Goal: Check status

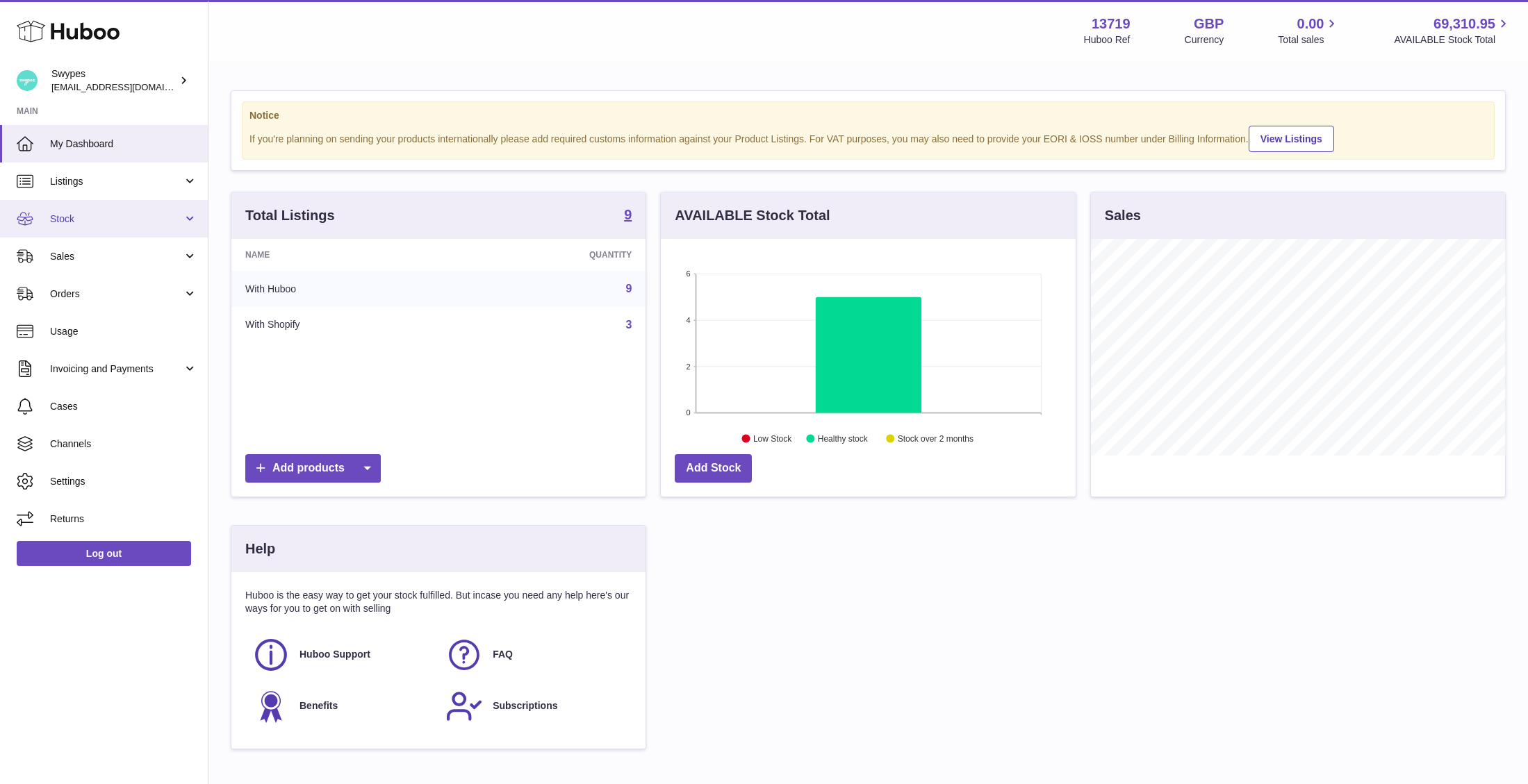
scroll to position [217, 415]
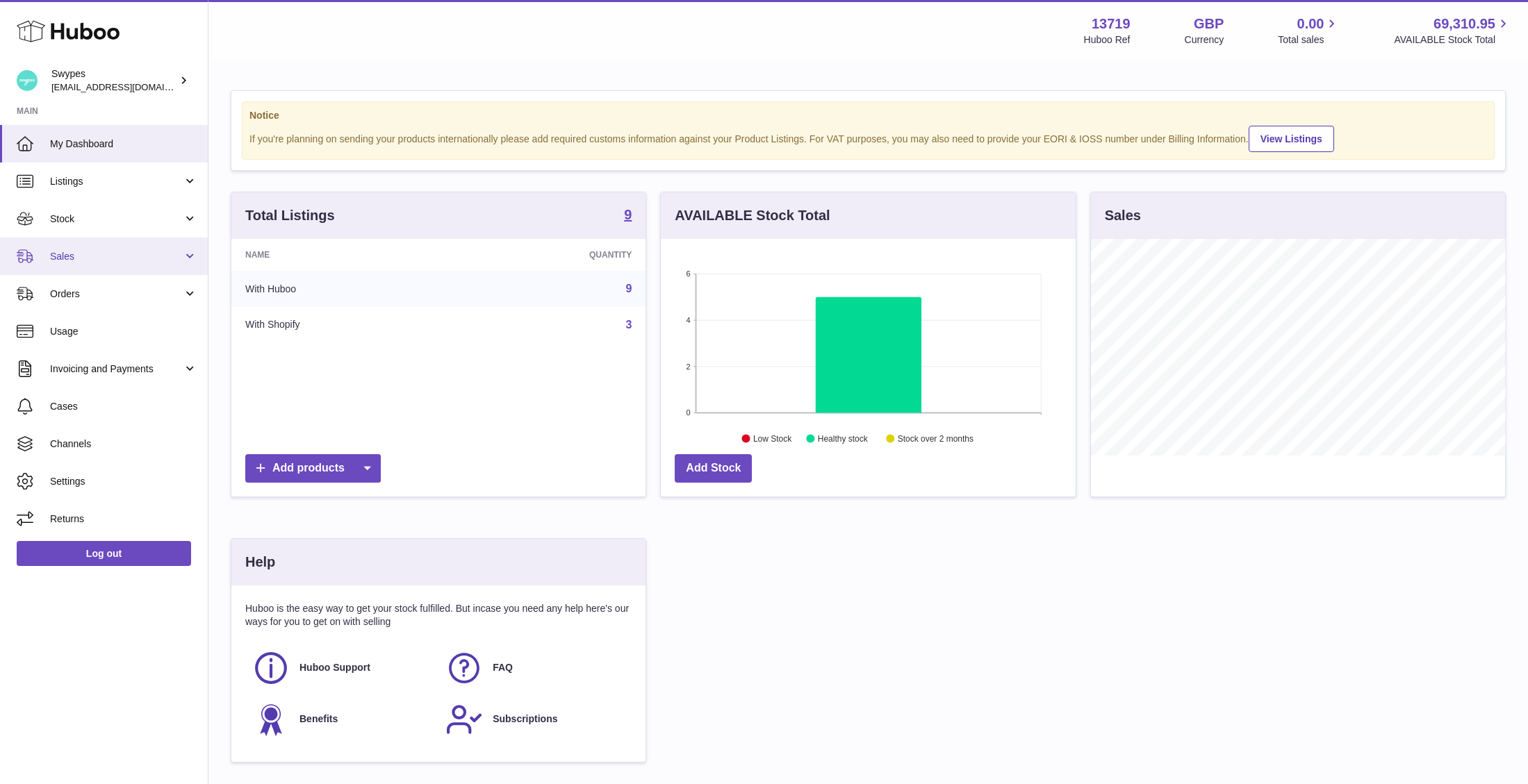
click at [121, 245] on link "Sales" at bounding box center [104, 257] width 208 height 38
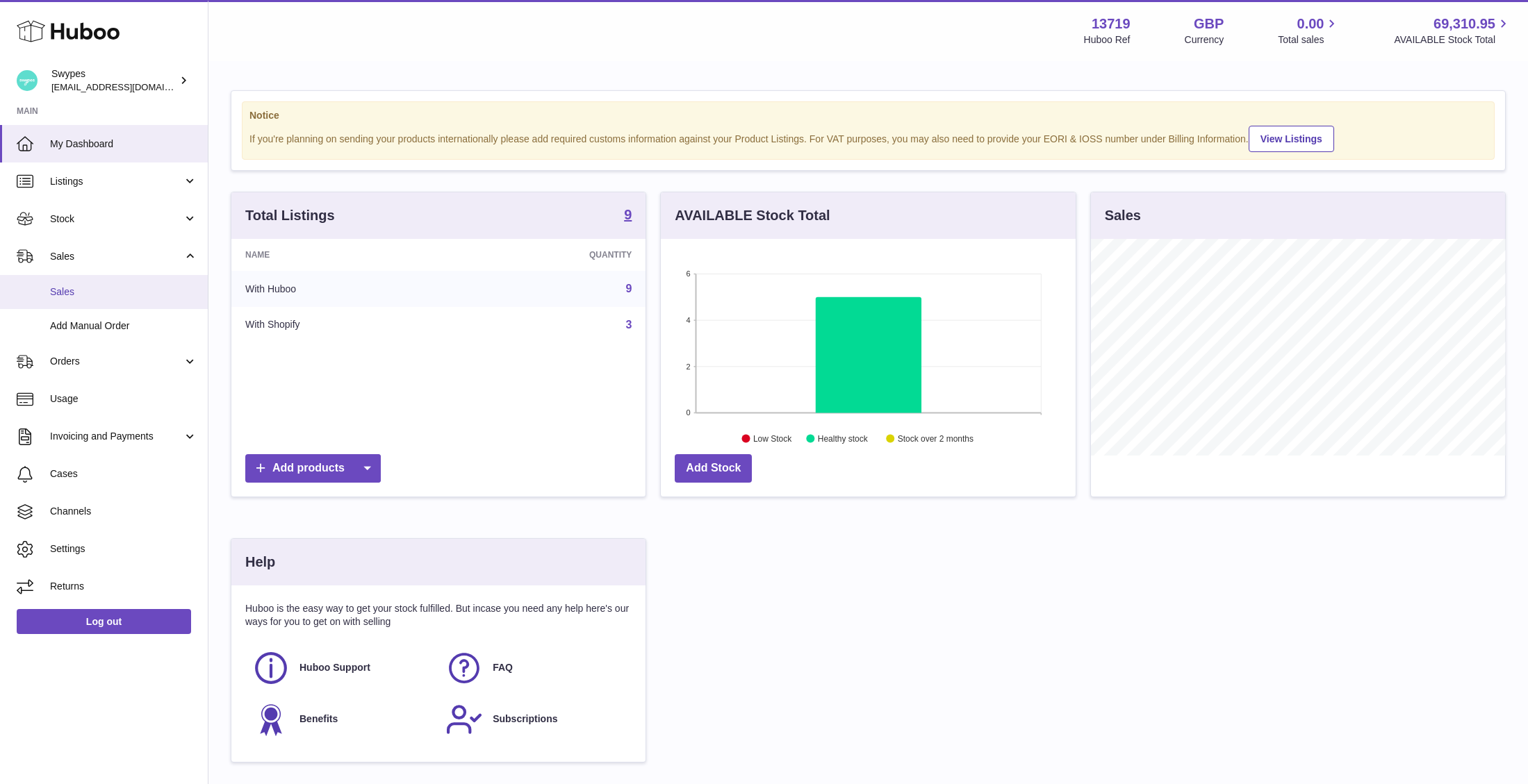
click at [118, 305] on link "Sales" at bounding box center [104, 292] width 208 height 34
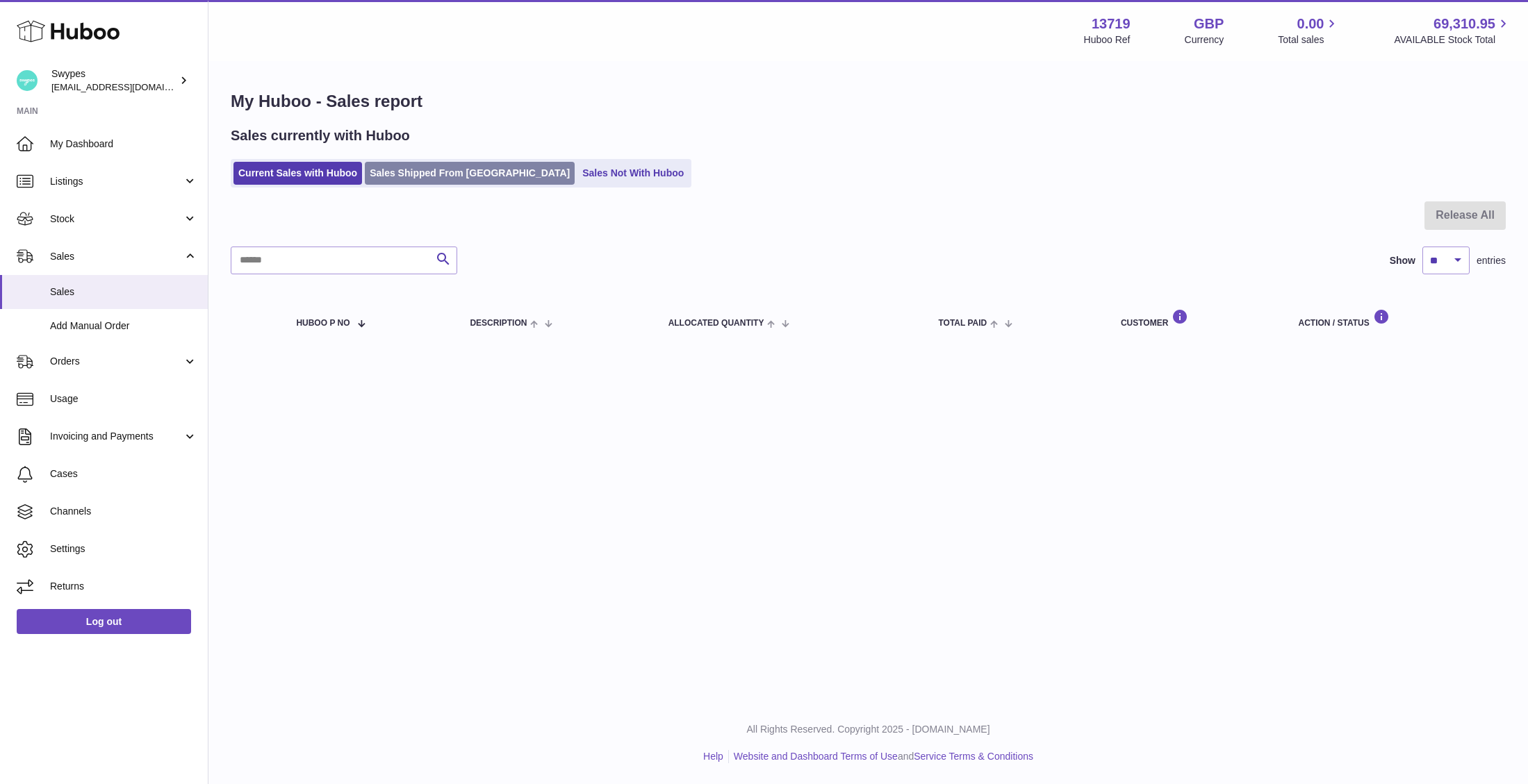
click at [434, 166] on link "Sales Shipped From [GEOGRAPHIC_DATA]" at bounding box center [470, 173] width 210 height 23
